Goal: Use online tool/utility: Utilize a website feature to perform a specific function

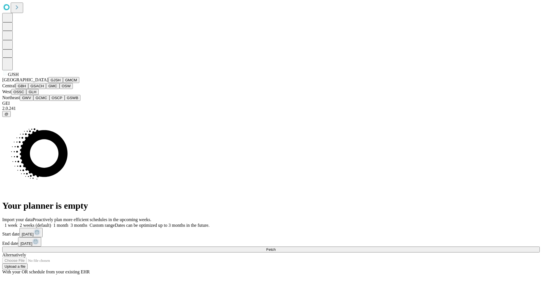
click at [48, 83] on button "GJSH" at bounding box center [55, 80] width 15 height 6
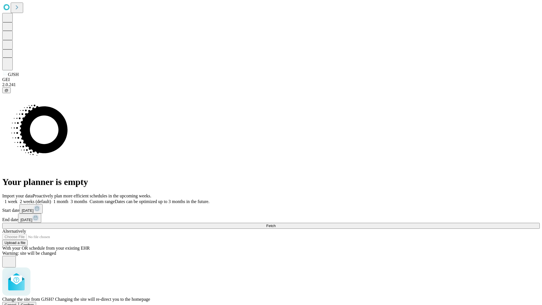
click at [34, 302] on span "Confirm" at bounding box center [27, 304] width 13 height 4
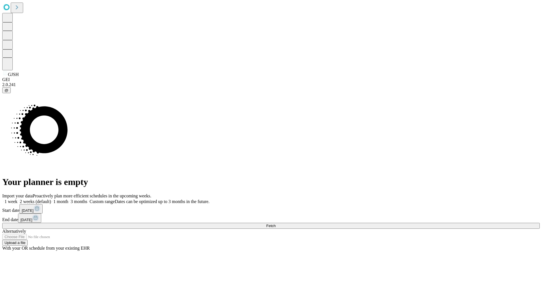
click at [51, 199] on label "2 weeks (default)" at bounding box center [34, 201] width 34 height 5
click at [275, 223] on span "Fetch" at bounding box center [270, 225] width 9 height 4
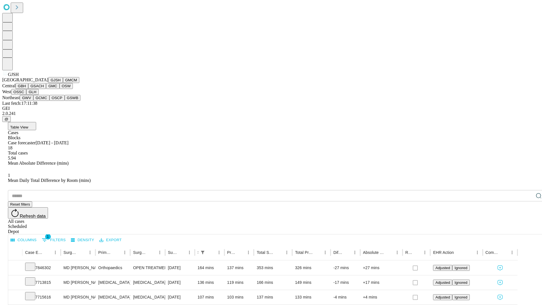
click at [63, 83] on button "GMCM" at bounding box center [71, 80] width 16 height 6
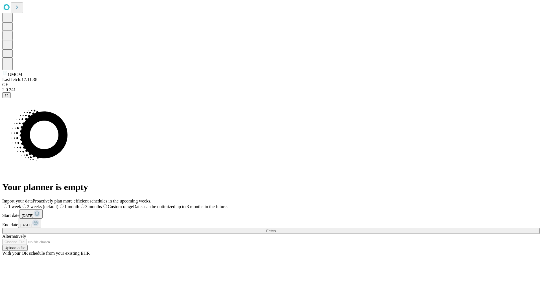
click at [58, 204] on label "2 weeks (default)" at bounding box center [39, 206] width 37 height 5
click at [275, 229] on span "Fetch" at bounding box center [270, 231] width 9 height 4
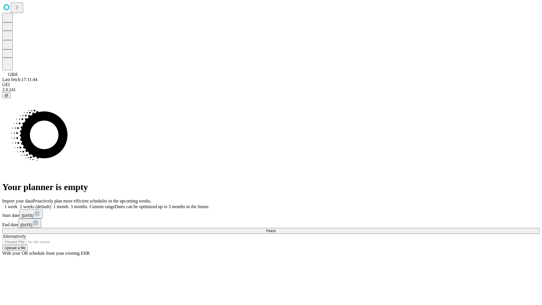
click at [51, 204] on label "2 weeks (default)" at bounding box center [34, 206] width 34 height 5
click at [275, 229] on span "Fetch" at bounding box center [270, 231] width 9 height 4
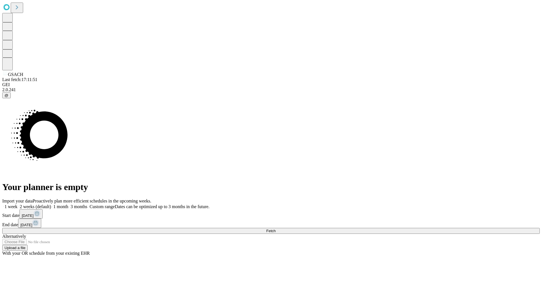
click at [51, 204] on label "2 weeks (default)" at bounding box center [34, 206] width 34 height 5
click at [275, 229] on span "Fetch" at bounding box center [270, 231] width 9 height 4
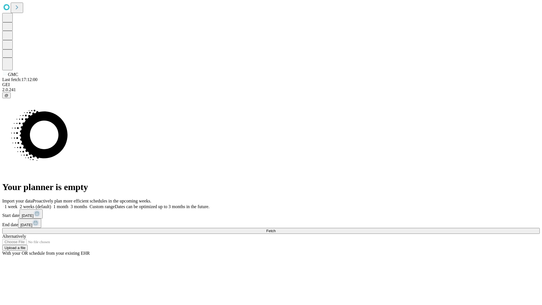
click at [51, 204] on label "2 weeks (default)" at bounding box center [34, 206] width 34 height 5
click at [275, 229] on span "Fetch" at bounding box center [270, 231] width 9 height 4
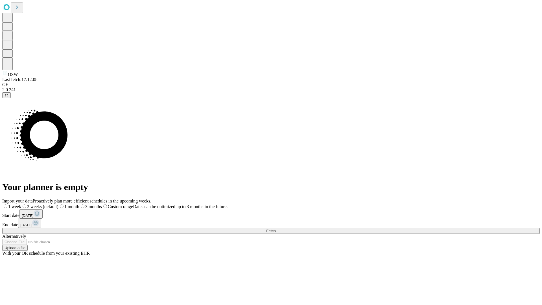
click at [275, 229] on span "Fetch" at bounding box center [270, 231] width 9 height 4
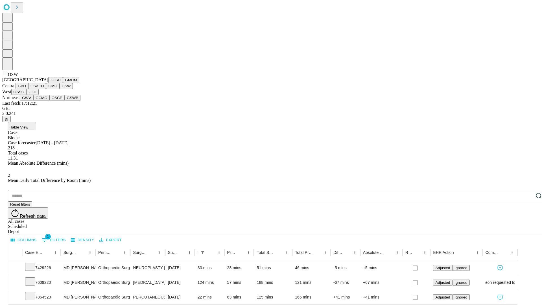
click at [27, 95] on button "OSSC" at bounding box center [18, 92] width 15 height 6
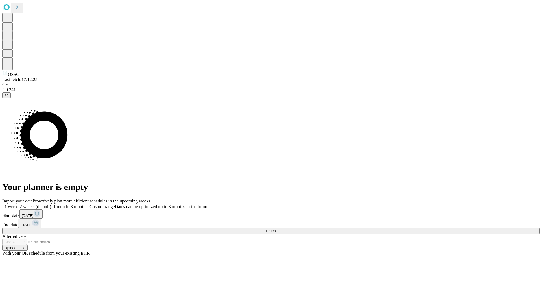
click at [51, 204] on label "2 weeks (default)" at bounding box center [34, 206] width 34 height 5
click at [275, 229] on span "Fetch" at bounding box center [270, 231] width 9 height 4
click at [51, 204] on label "2 weeks (default)" at bounding box center [34, 206] width 34 height 5
click at [275, 229] on span "Fetch" at bounding box center [270, 231] width 9 height 4
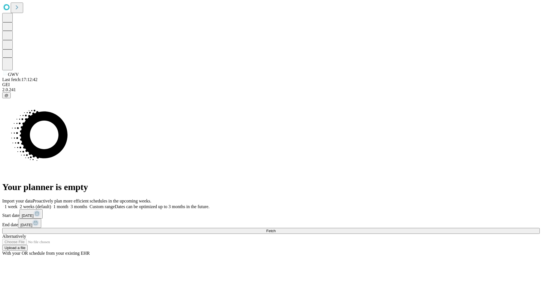
click at [51, 204] on label "2 weeks (default)" at bounding box center [34, 206] width 34 height 5
click at [275, 229] on span "Fetch" at bounding box center [270, 231] width 9 height 4
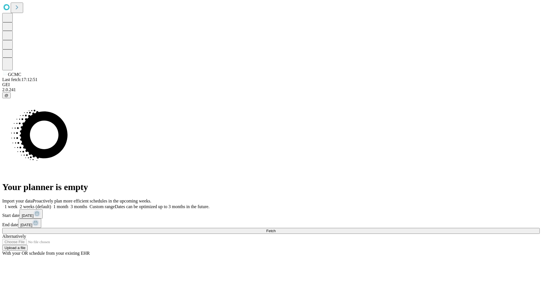
click at [51, 204] on label "2 weeks (default)" at bounding box center [34, 206] width 34 height 5
click at [275, 229] on span "Fetch" at bounding box center [270, 231] width 9 height 4
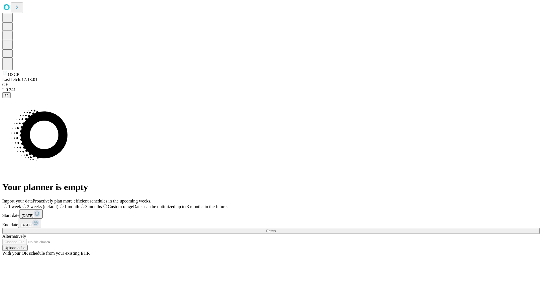
click at [58, 204] on label "2 weeks (default)" at bounding box center [39, 206] width 37 height 5
click at [275, 229] on span "Fetch" at bounding box center [270, 231] width 9 height 4
